Goal: Information Seeking & Learning: Learn about a topic

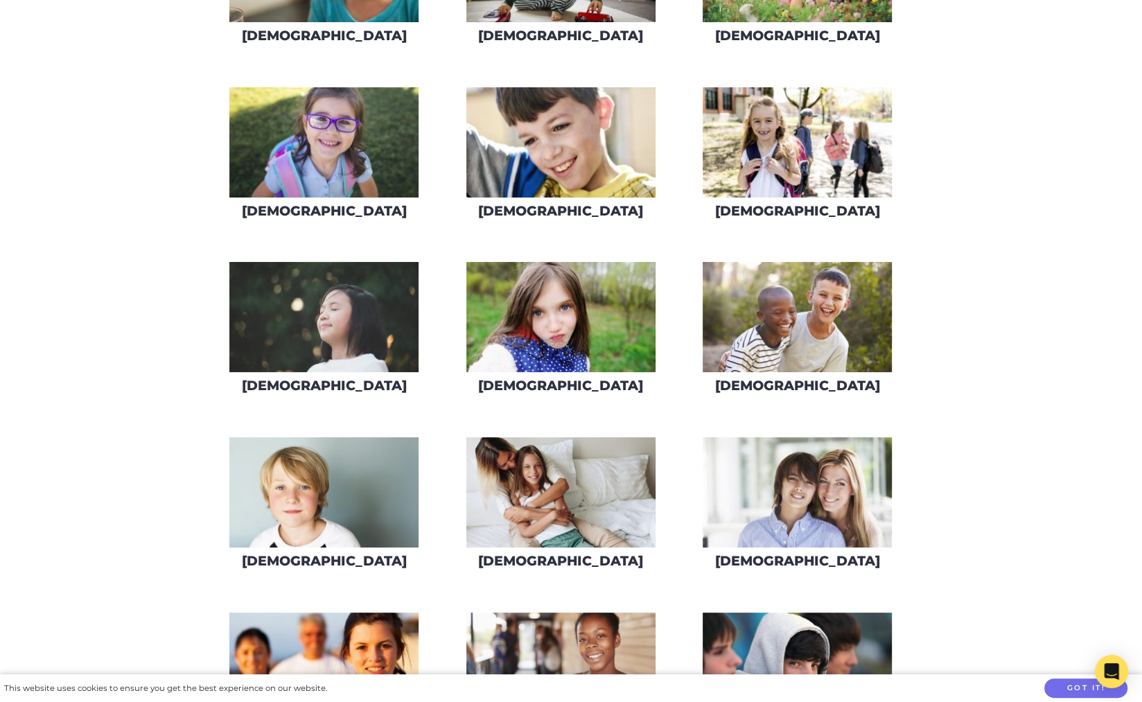
scroll to position [802, 0]
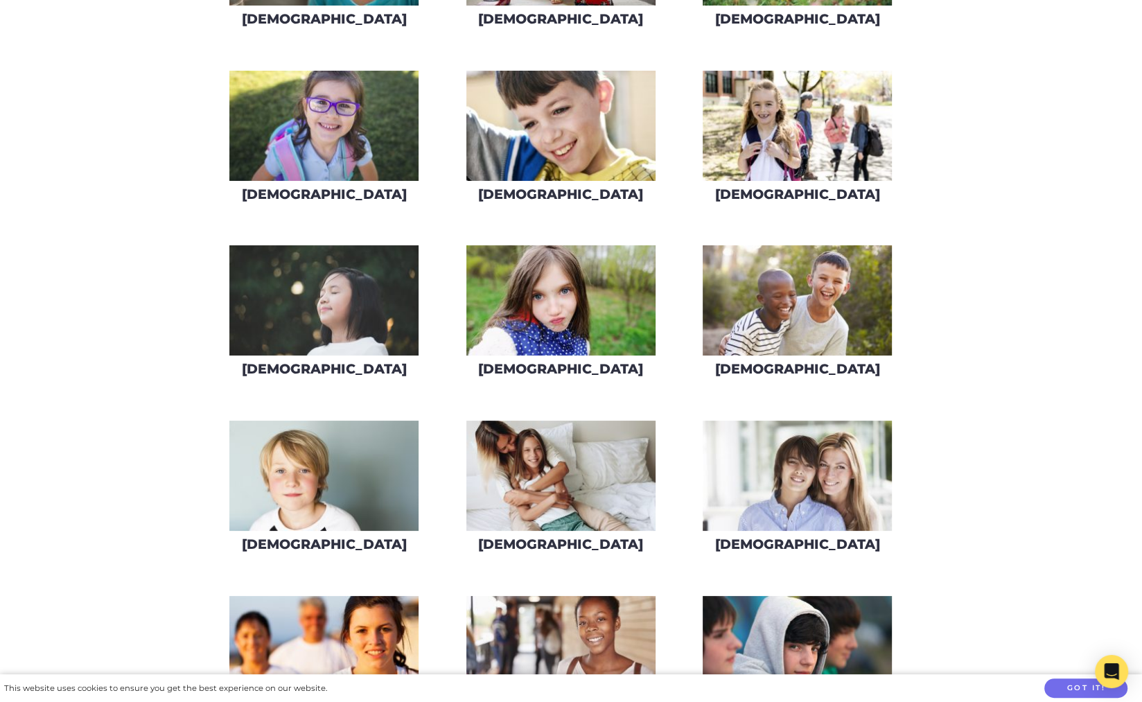
click at [316, 311] on img at bounding box center [323, 300] width 189 height 110
